Goal: Check status: Check status

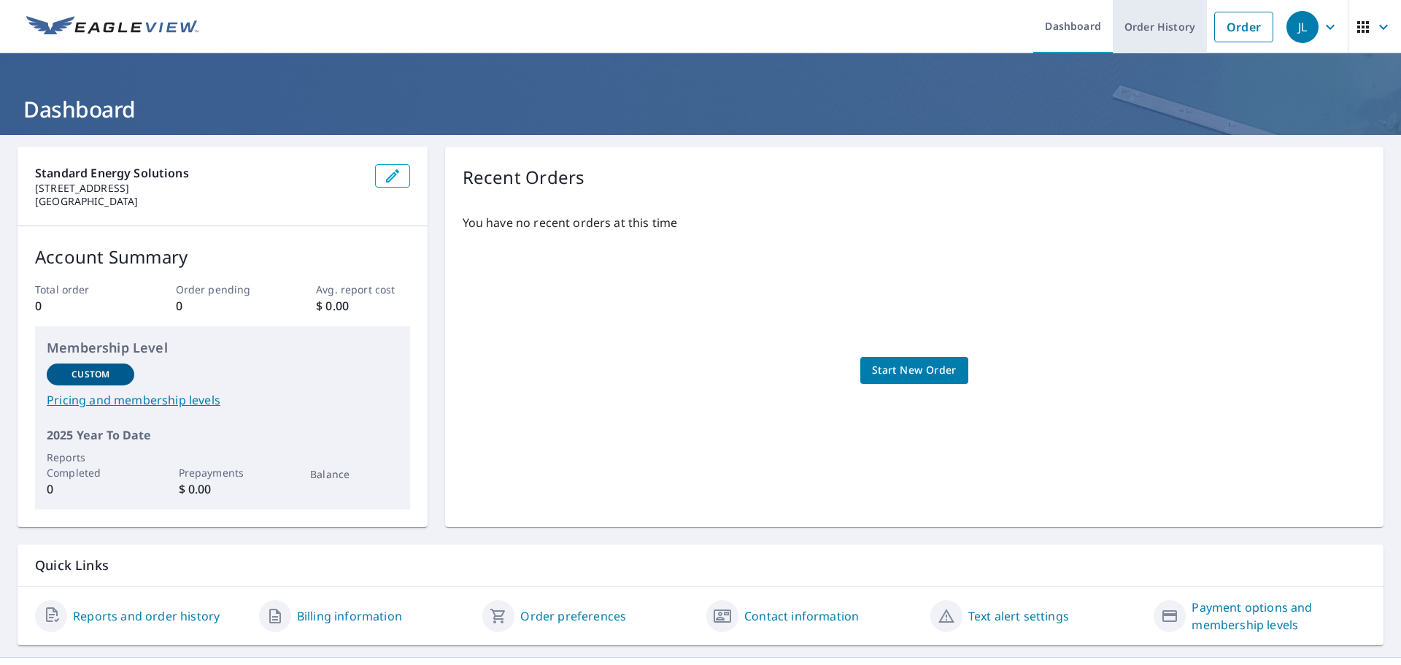
click at [1144, 20] on link "Order History" at bounding box center [1160, 26] width 94 height 53
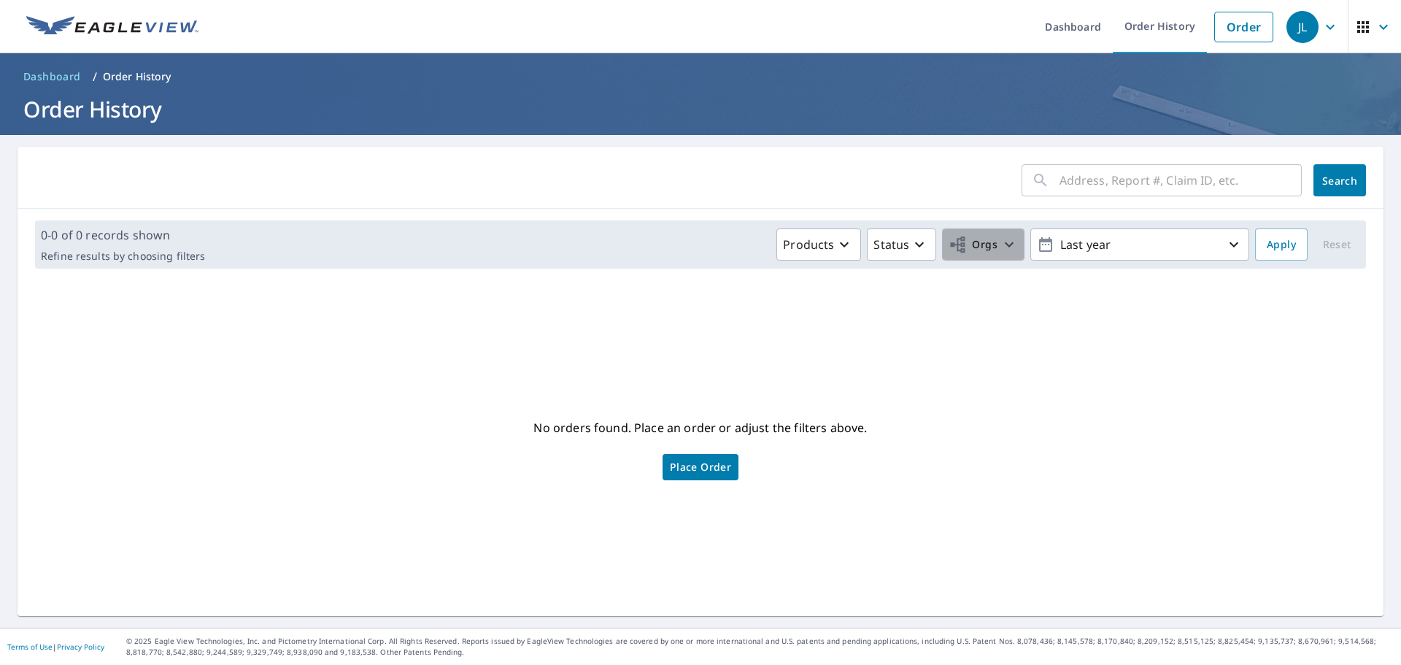
click at [996, 255] on button "Orgs" at bounding box center [983, 244] width 82 height 32
click at [779, 326] on label "Standard Energy Solutions" at bounding box center [778, 329] width 150 height 18
click at [697, 326] on input "Standard Energy Solutions" at bounding box center [688, 329] width 18 height 18
checkbox input "true"
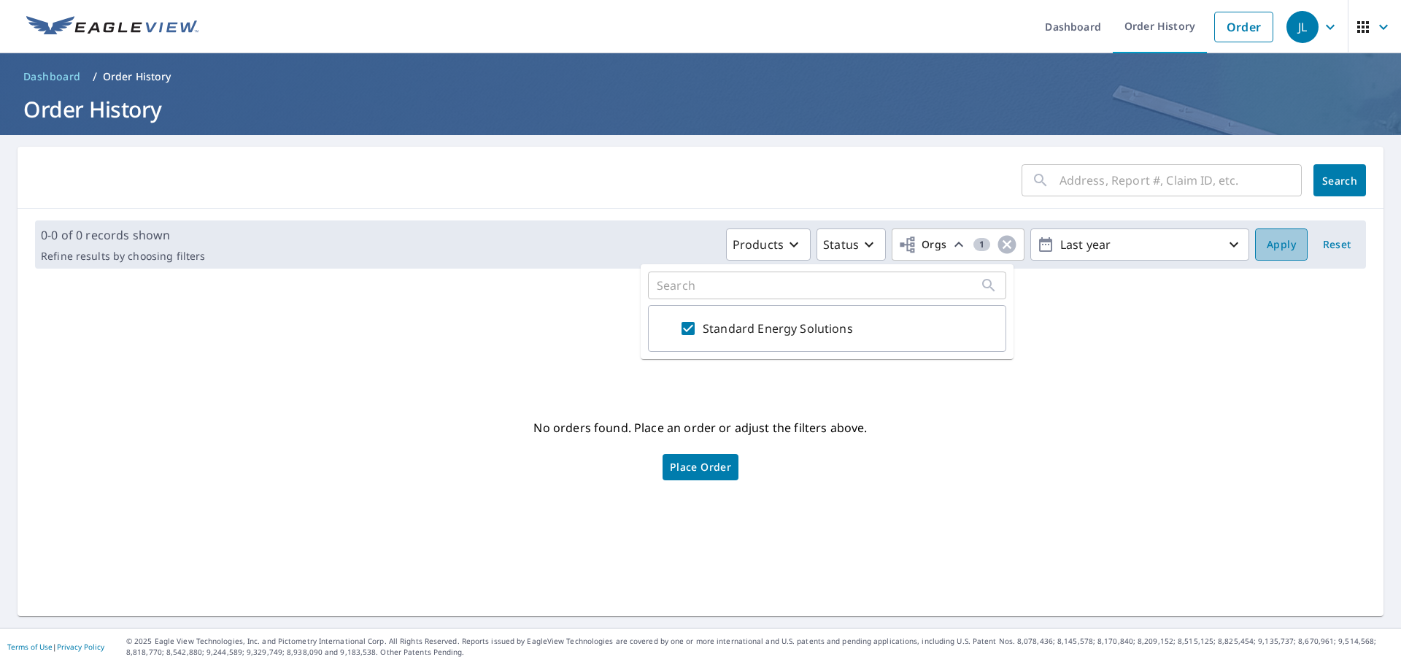
click at [1271, 243] on span "Apply" at bounding box center [1280, 245] width 29 height 18
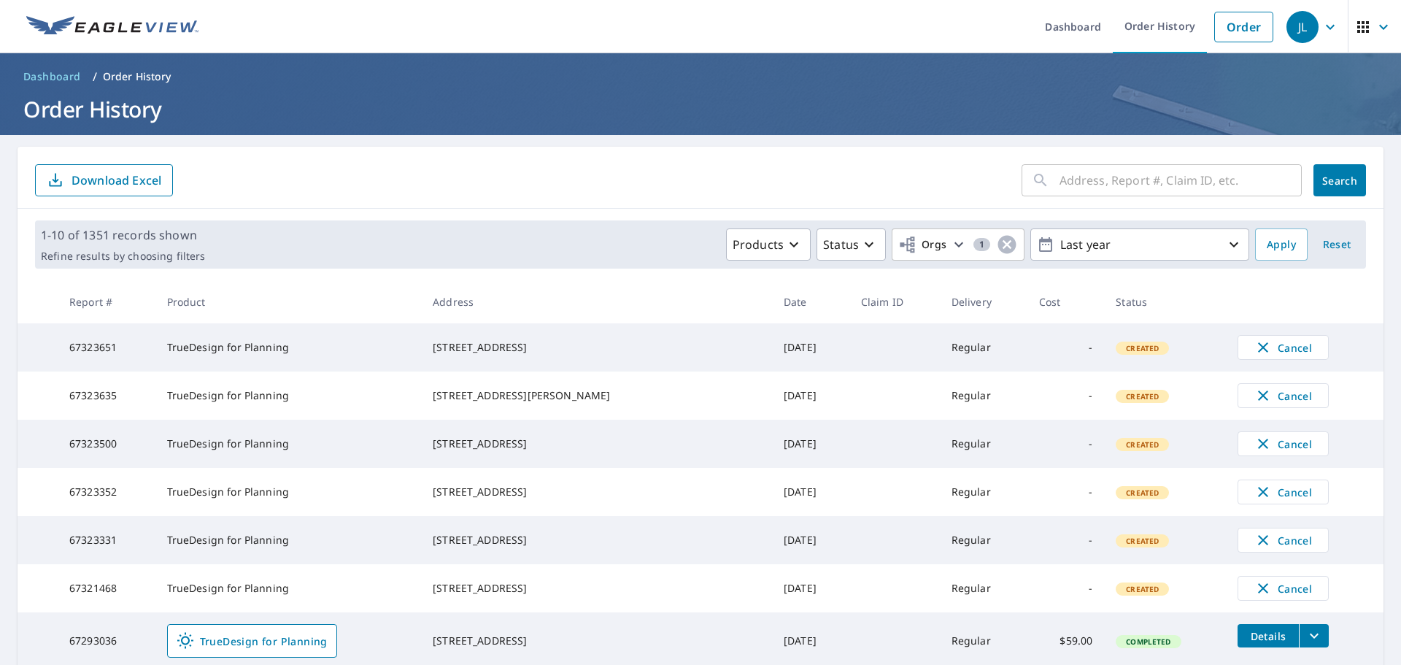
click at [1186, 179] on input "text" at bounding box center [1180, 180] width 242 height 41
paste input "67250481"
type input "67250481"
click at [1325, 181] on span "Search" at bounding box center [1339, 181] width 29 height 14
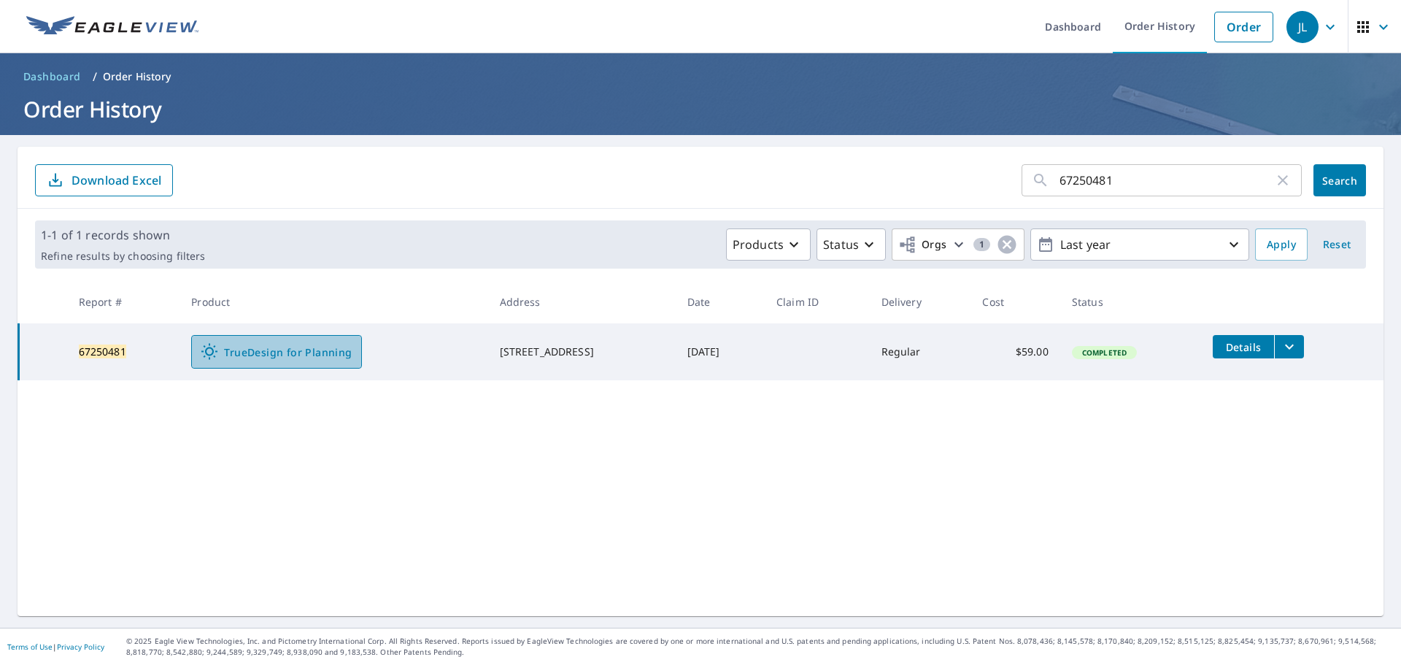
click at [287, 351] on span "TrueDesign for Planning" at bounding box center [276, 352] width 151 height 18
